Goal: Navigation & Orientation: Understand site structure

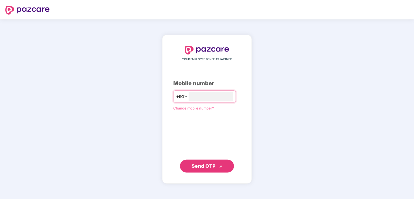
type input "**********"
click at [202, 171] on button "Send OTP" at bounding box center [207, 166] width 54 height 13
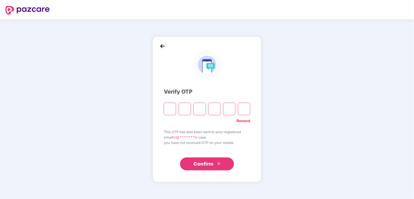
type input "*"
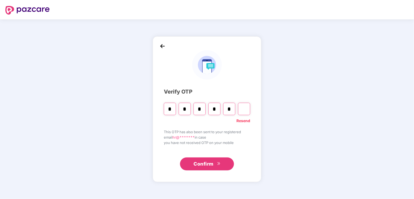
type input "*"
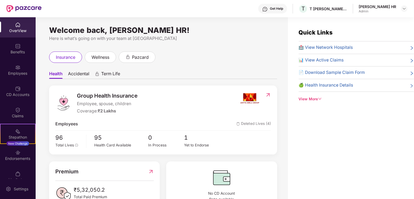
click at [21, 85] on div "CD Accounts" at bounding box center [18, 91] width 36 height 20
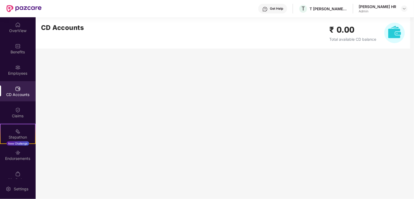
click at [17, 67] on img at bounding box center [17, 67] width 5 height 5
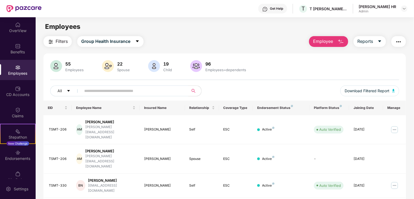
click at [329, 37] on button "Employee" at bounding box center [328, 41] width 39 height 11
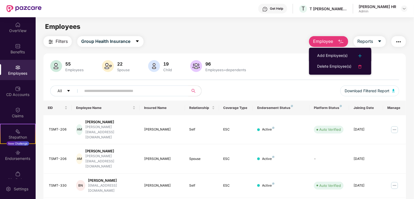
click at [329, 54] on div "Add Employee(s)" at bounding box center [332, 56] width 31 height 6
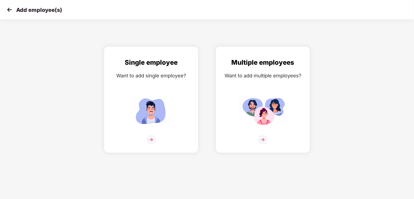
click at [8, 11] on img at bounding box center [9, 10] width 8 height 8
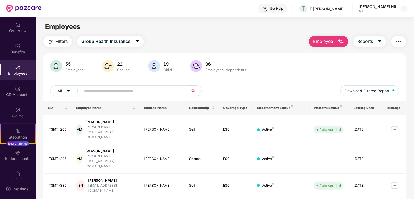
click at [18, 97] on div "CD Accounts" at bounding box center [18, 94] width 36 height 5
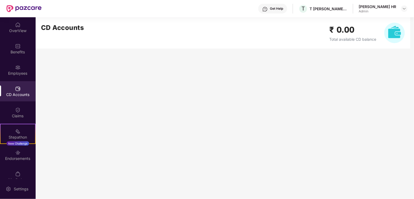
click at [398, 31] on img at bounding box center [395, 33] width 21 height 21
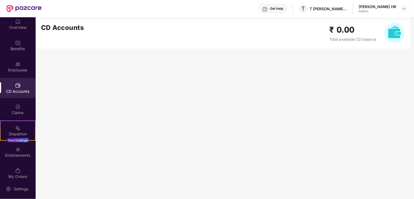
scroll to position [9, 0]
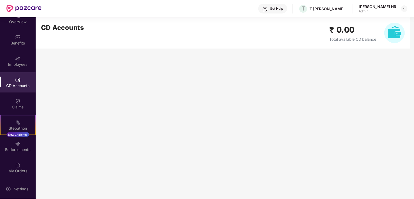
click at [17, 187] on div "Settings" at bounding box center [21, 189] width 18 height 5
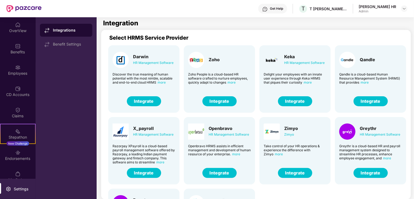
click at [387, 158] on span "more" at bounding box center [387, 158] width 8 height 4
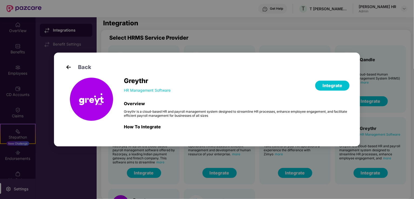
click at [142, 133] on div "Greythr HR Management Software Integrate Overview Greythr is a cloud-based HR a…" at bounding box center [237, 107] width 226 height 58
click at [66, 68] on img at bounding box center [69, 67] width 8 height 8
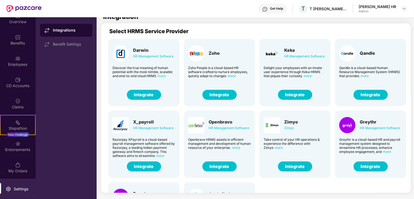
scroll to position [17, 0]
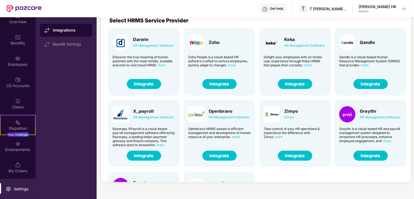
click at [22, 140] on div "Endorsements" at bounding box center [18, 146] width 36 height 20
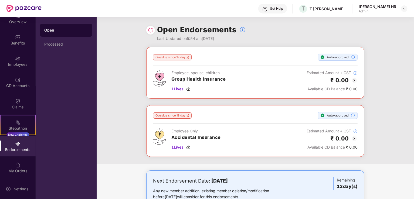
click at [21, 171] on div "My Orders" at bounding box center [18, 171] width 36 height 5
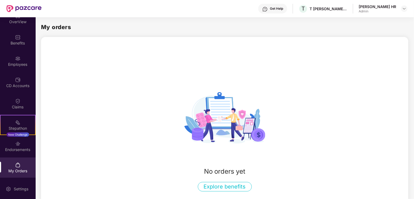
click at [25, 181] on div "Settings" at bounding box center [18, 189] width 36 height 20
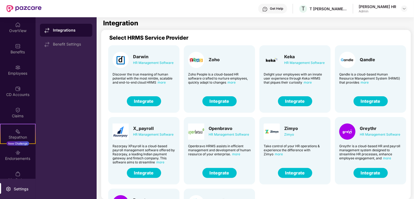
click at [18, 84] on div "CD Accounts" at bounding box center [18, 91] width 36 height 20
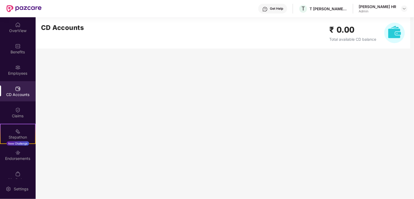
click at [360, 26] on h2 "₹ 0.00" at bounding box center [353, 30] width 47 height 13
click at [26, 53] on div "Benefits" at bounding box center [18, 51] width 36 height 5
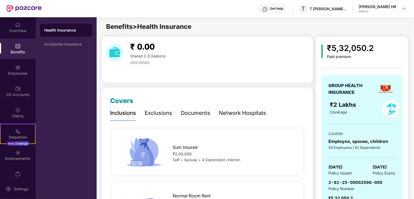
click at [28, 22] on div "OverView" at bounding box center [18, 27] width 36 height 20
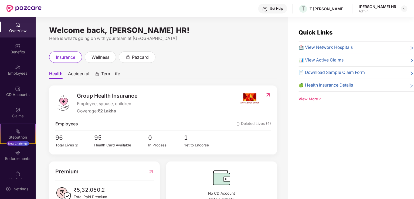
click at [77, 75] on span "Accidental" at bounding box center [78, 75] width 21 height 8
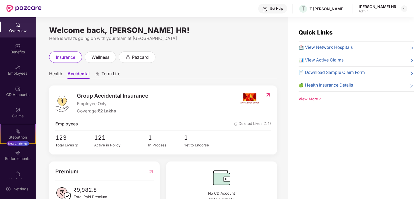
click at [53, 77] on span "Health" at bounding box center [55, 75] width 13 height 8
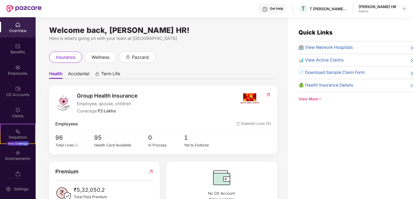
click at [21, 87] on div "CD Accounts" at bounding box center [18, 91] width 36 height 20
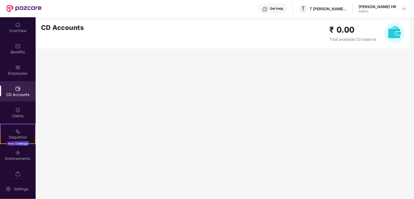
click at [152, 134] on main "CD Accounts ₹ 0.00 Total available CD balance" at bounding box center [225, 108] width 379 height 182
click at [24, 34] on div "OverView" at bounding box center [18, 27] width 36 height 20
